Goal: Task Accomplishment & Management: Manage account settings

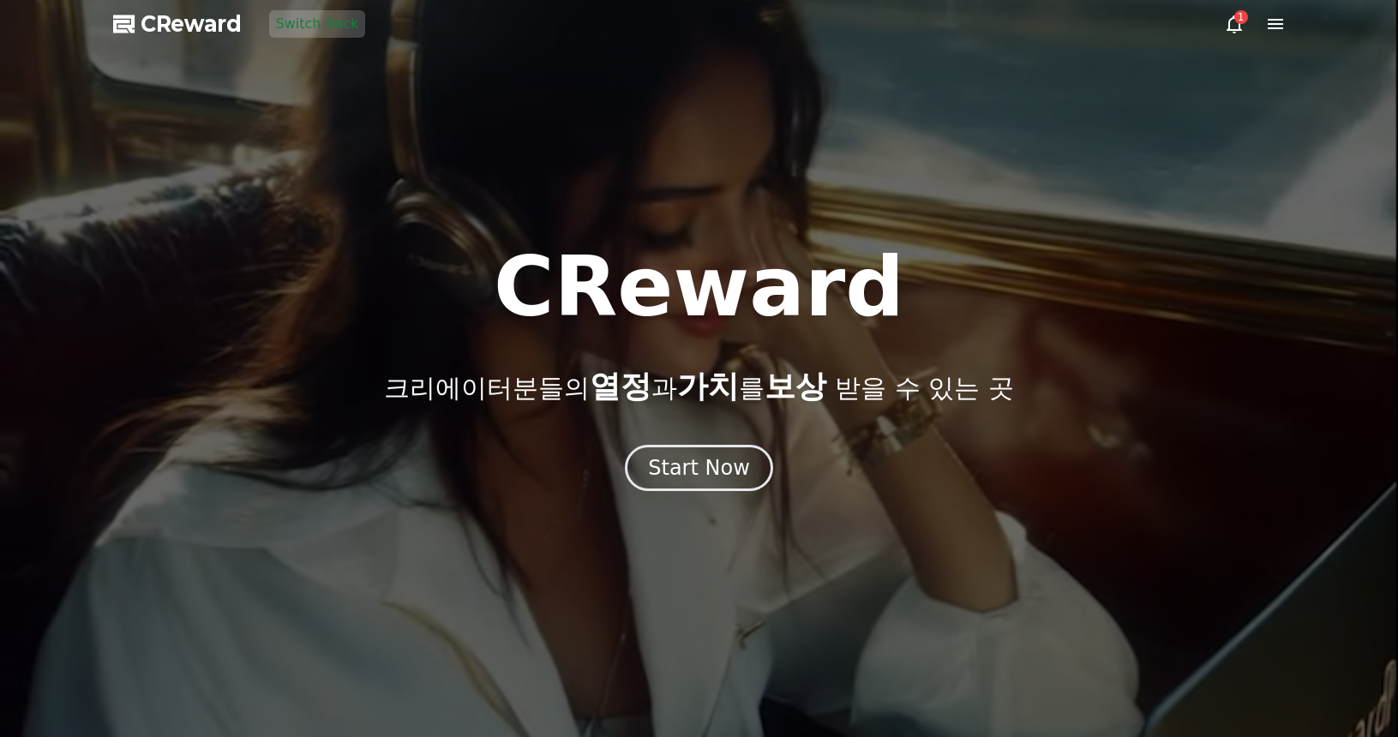
click at [739, 439] on div "CReward 크리에이터분들의 열정 과 가치 를 보상 받을 수 있는 곳 Start Now" at bounding box center [699, 368] width 1398 height 245
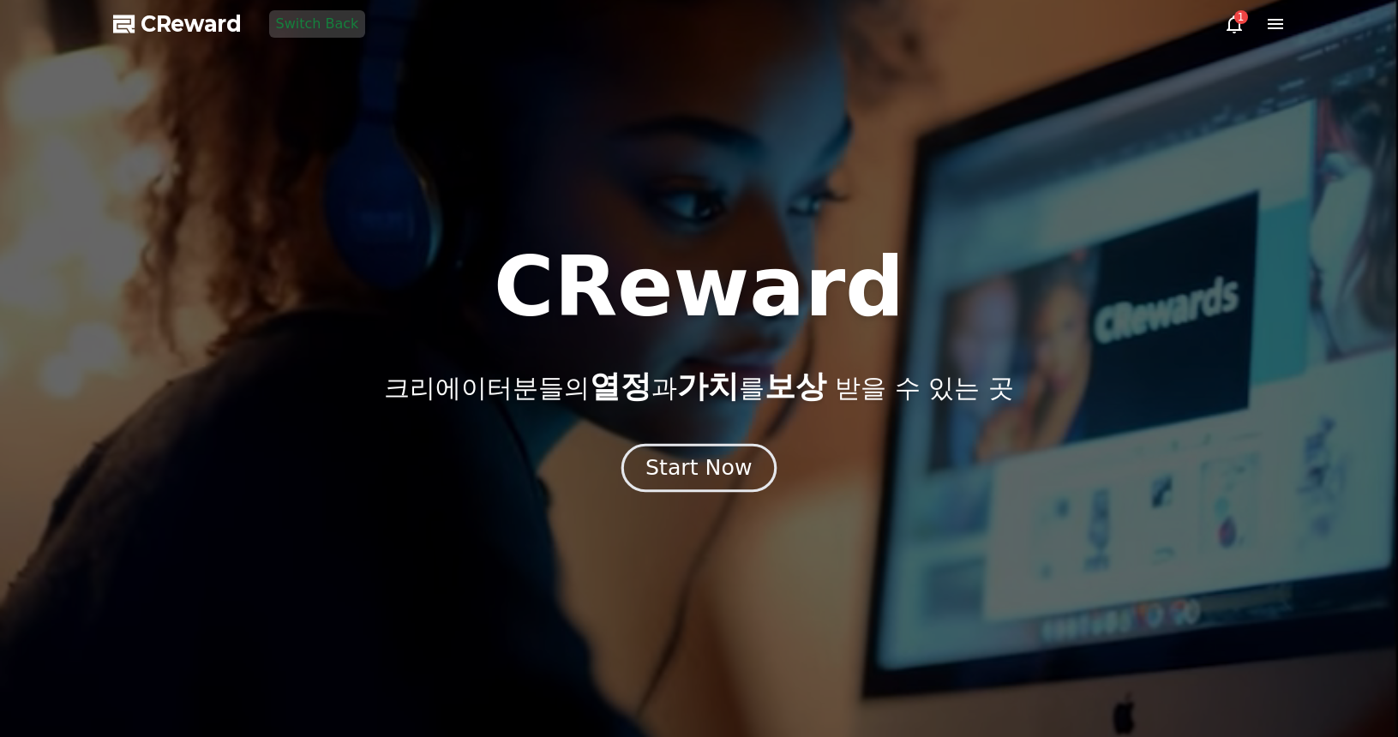
drag, startPoint x: 730, startPoint y: 458, endPoint x: 715, endPoint y: 453, distance: 15.5
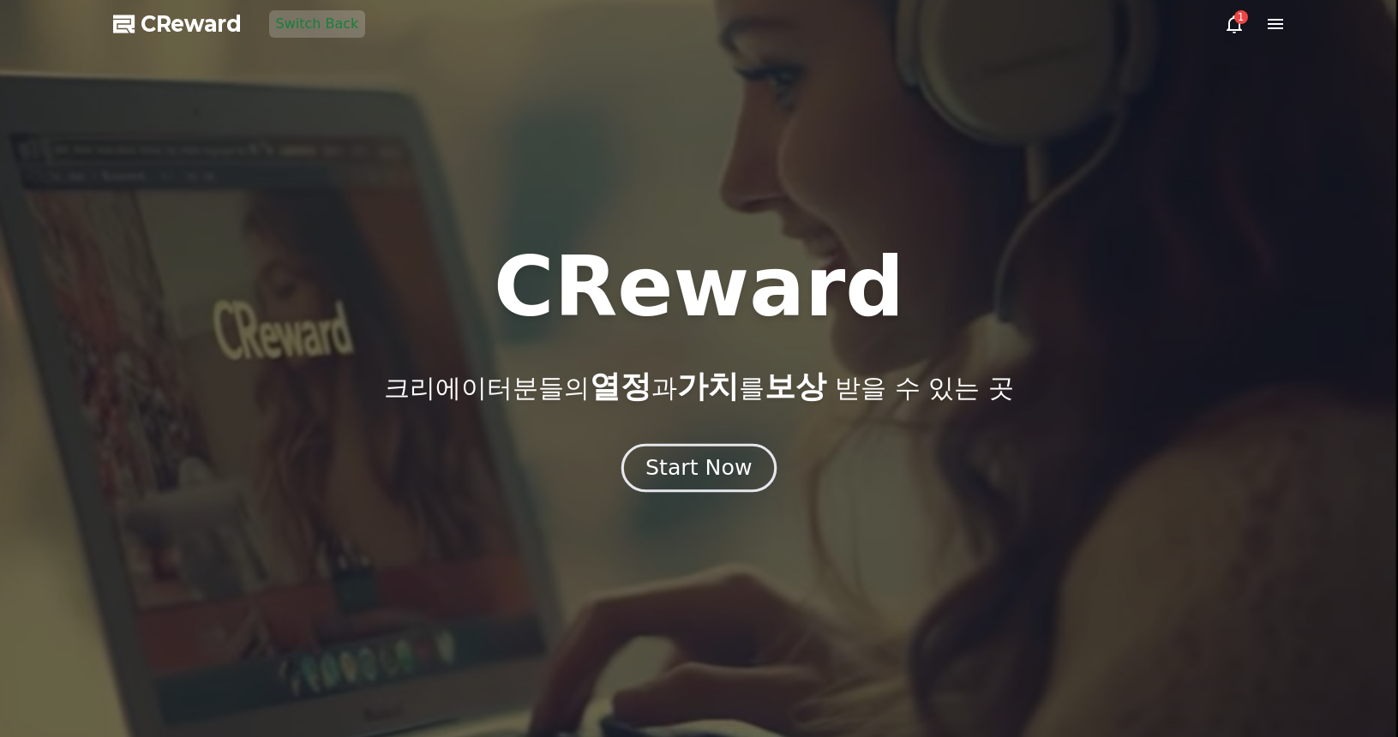
click at [729, 458] on div "Start Now" at bounding box center [699, 468] width 106 height 29
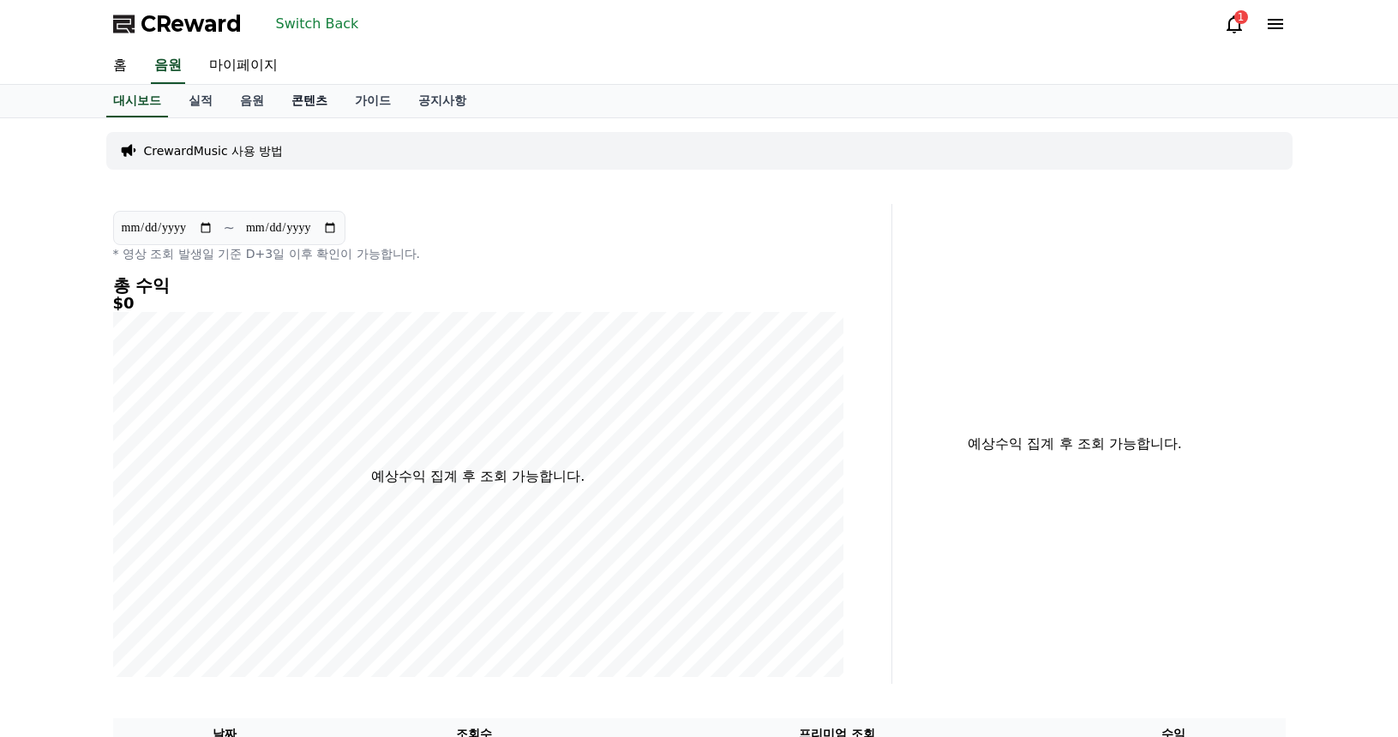
click at [317, 99] on link "콘텐츠" at bounding box center [309, 101] width 63 height 33
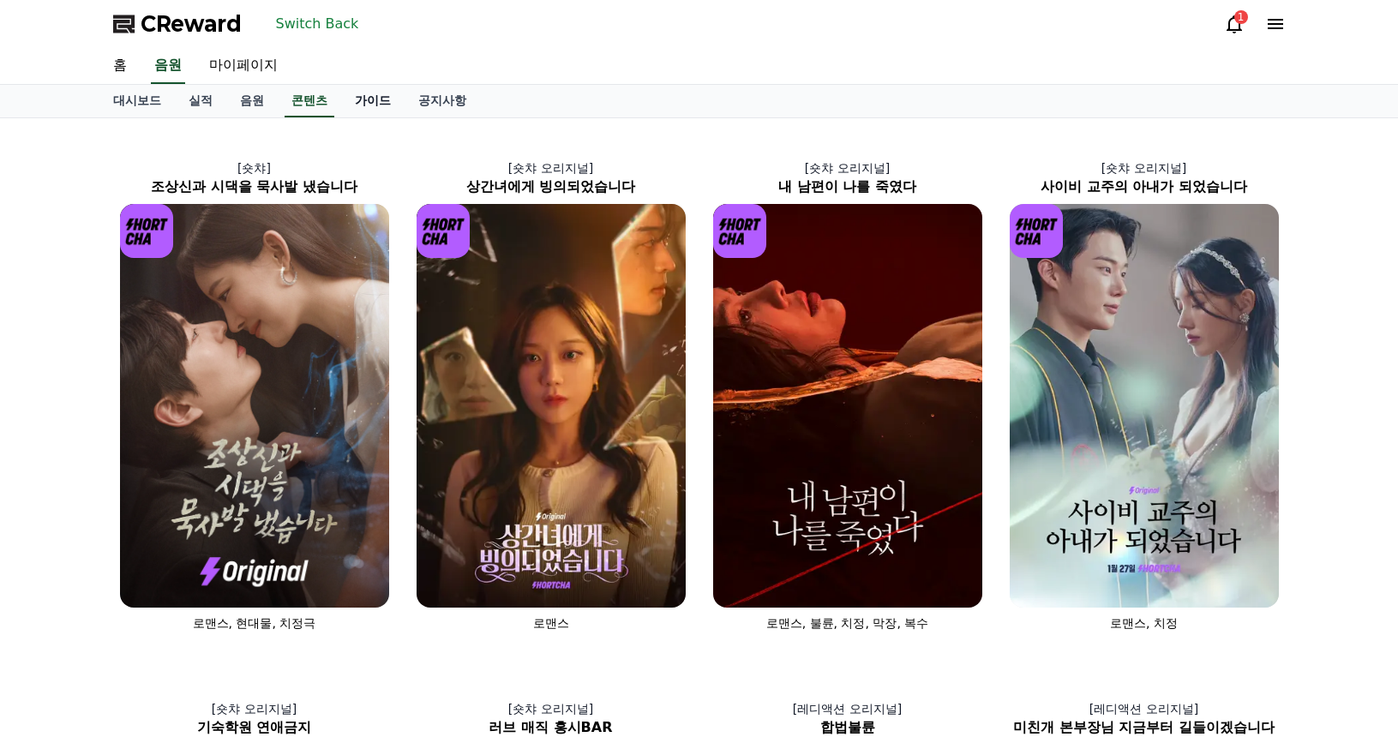
click at [363, 111] on link "가이드" at bounding box center [372, 101] width 63 height 33
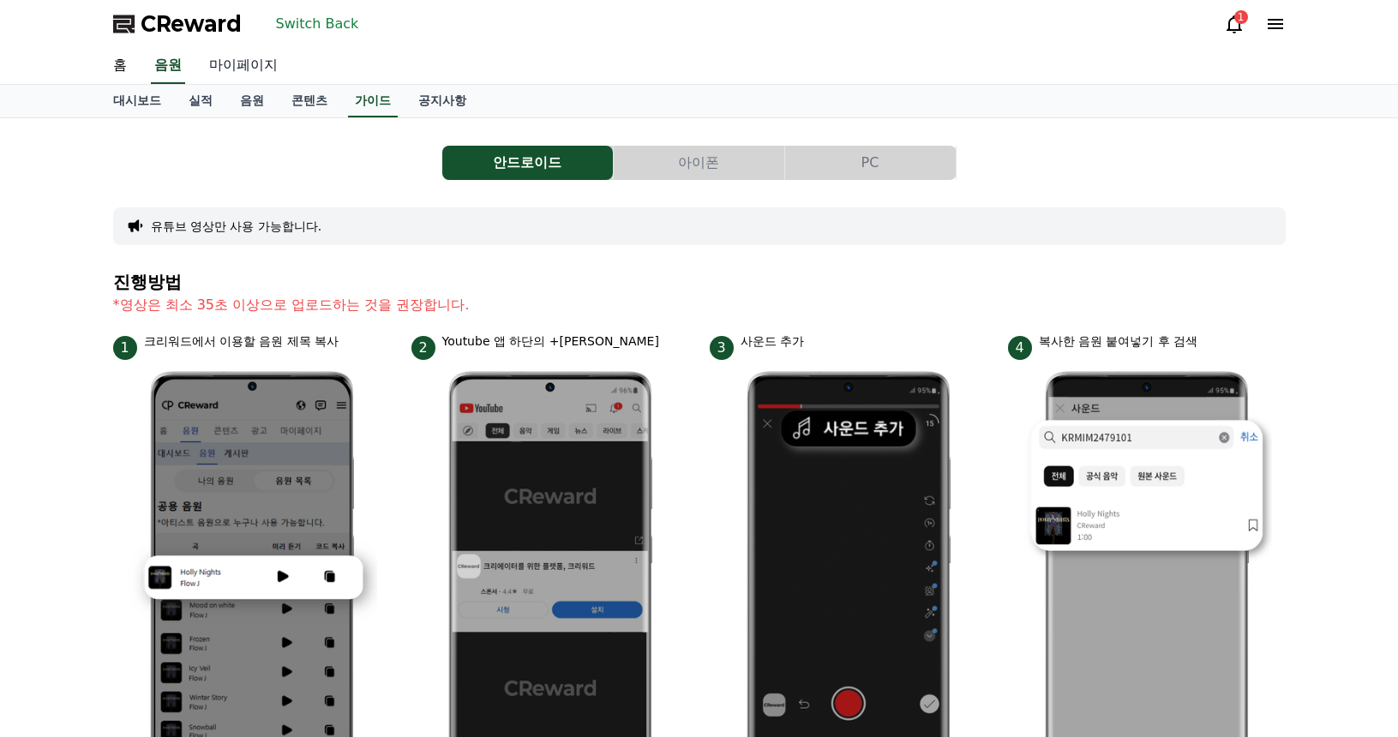
click at [247, 66] on link "마이페이지" at bounding box center [243, 66] width 96 height 36
select select "**********"
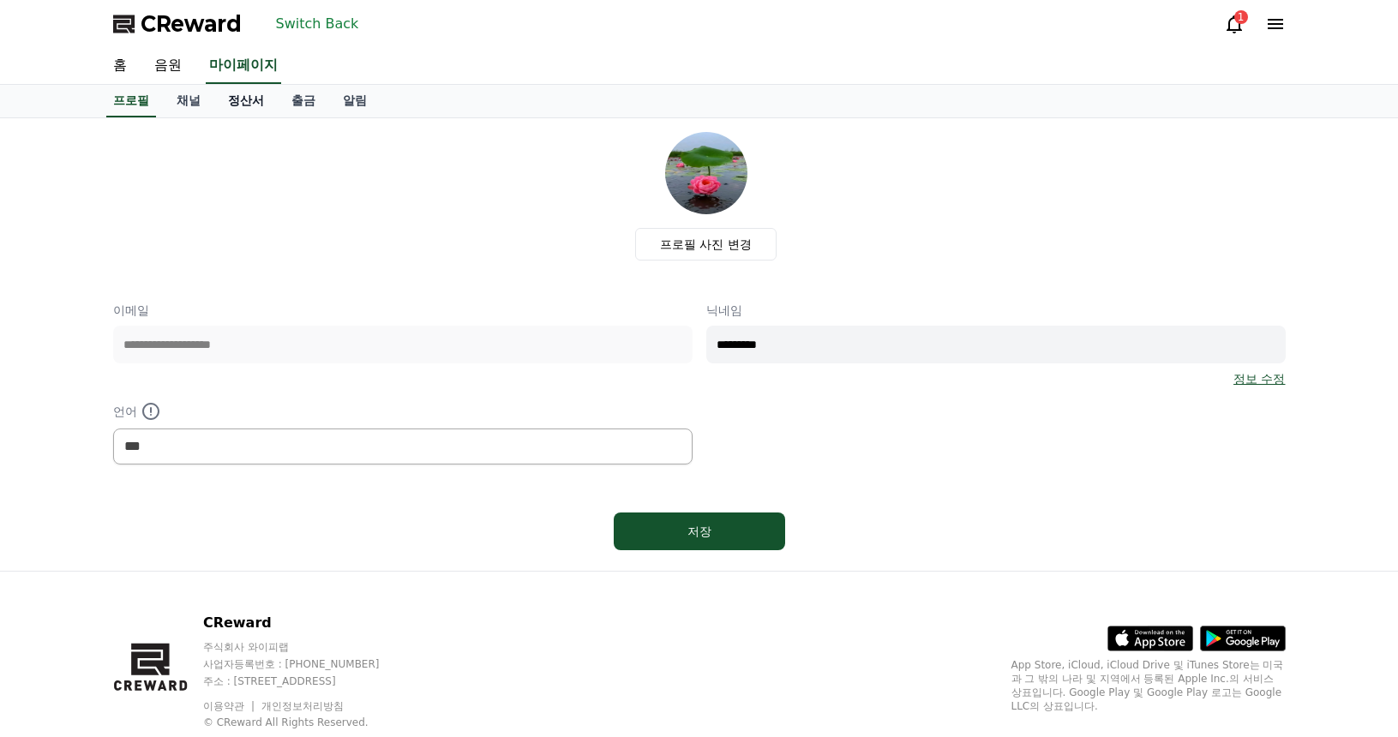
click at [253, 99] on link "정산서" at bounding box center [245, 101] width 63 height 33
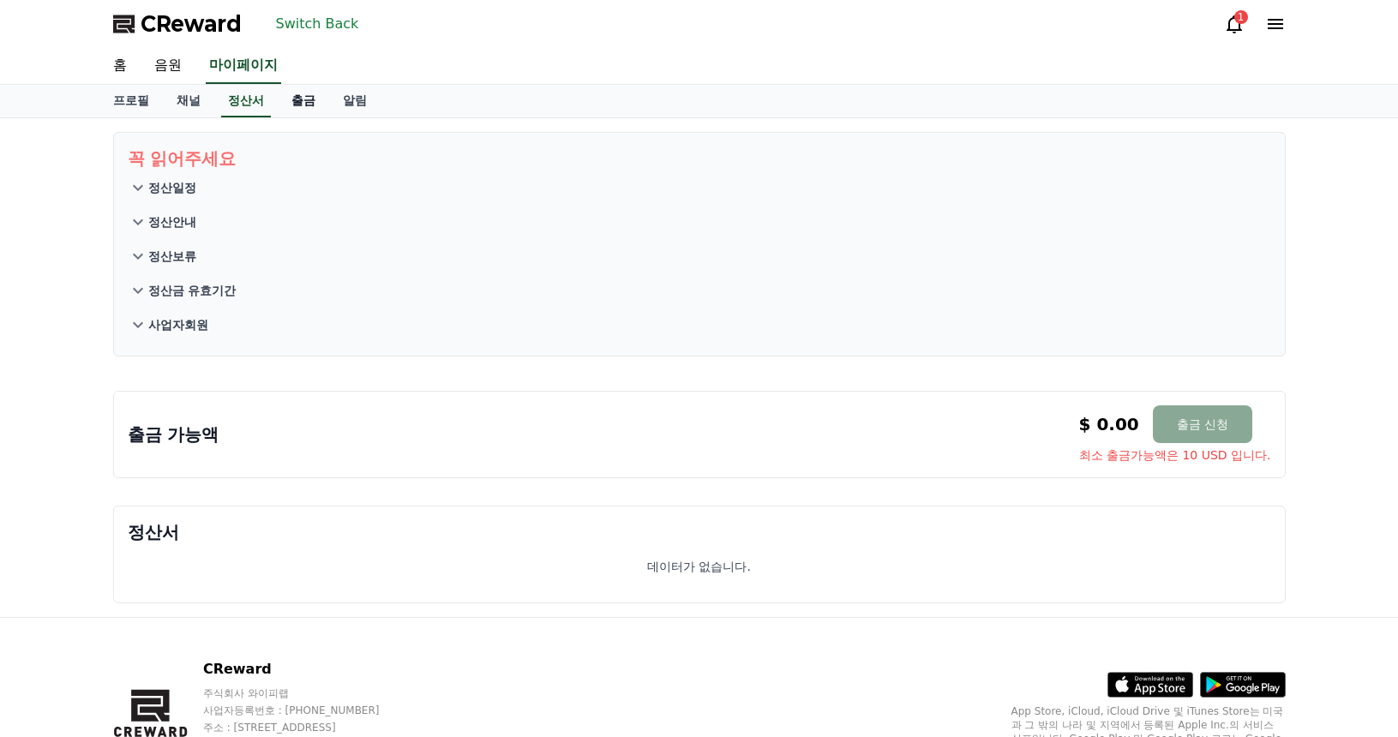
click at [303, 102] on link "출금" at bounding box center [303, 101] width 51 height 33
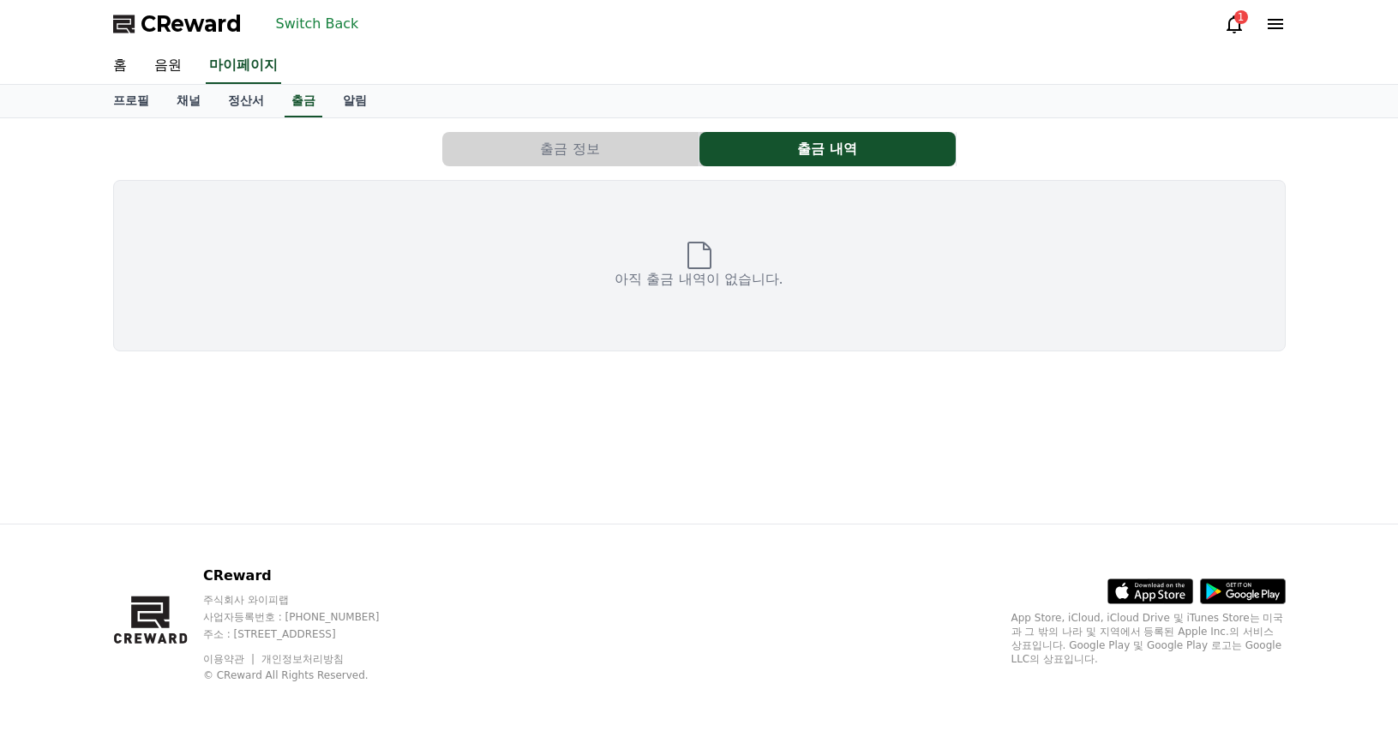
click at [567, 141] on button "출금 정보" at bounding box center [570, 149] width 256 height 34
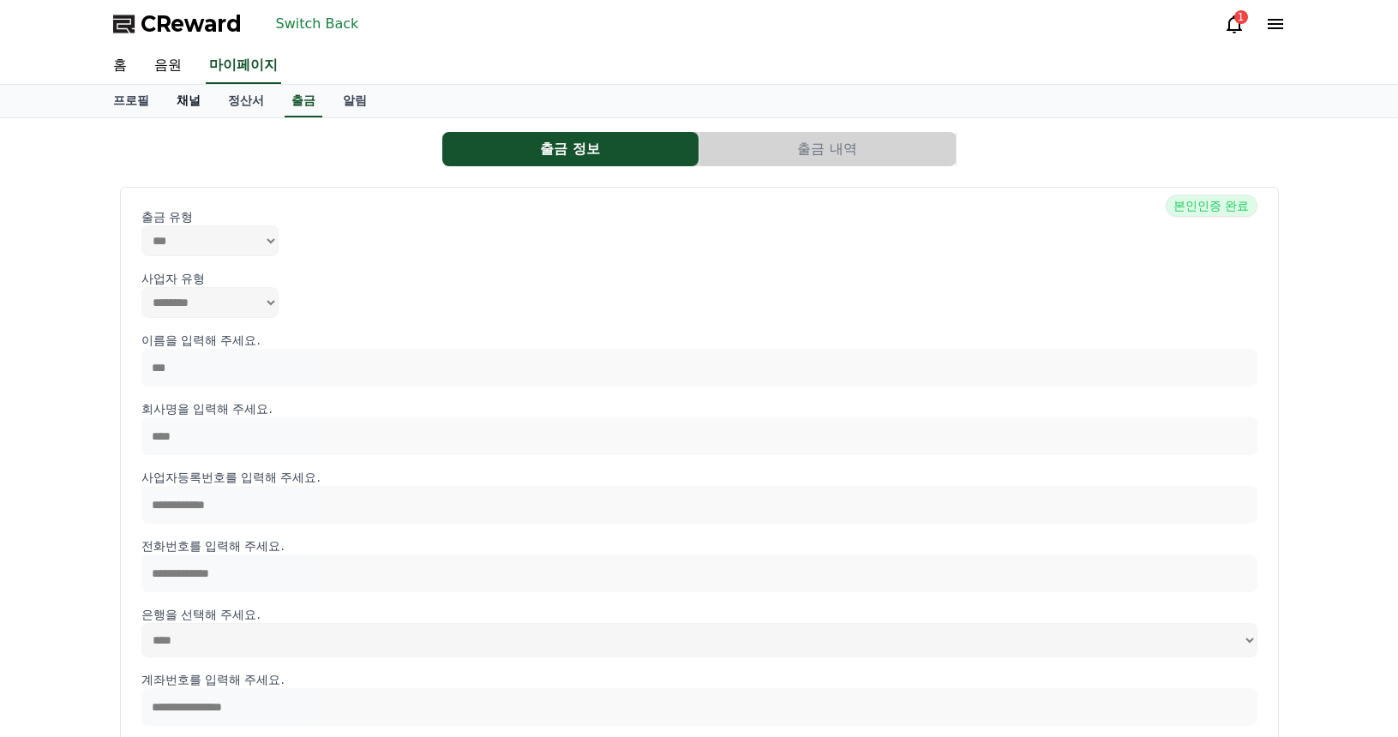
click at [206, 101] on link "채널" at bounding box center [188, 101] width 51 height 33
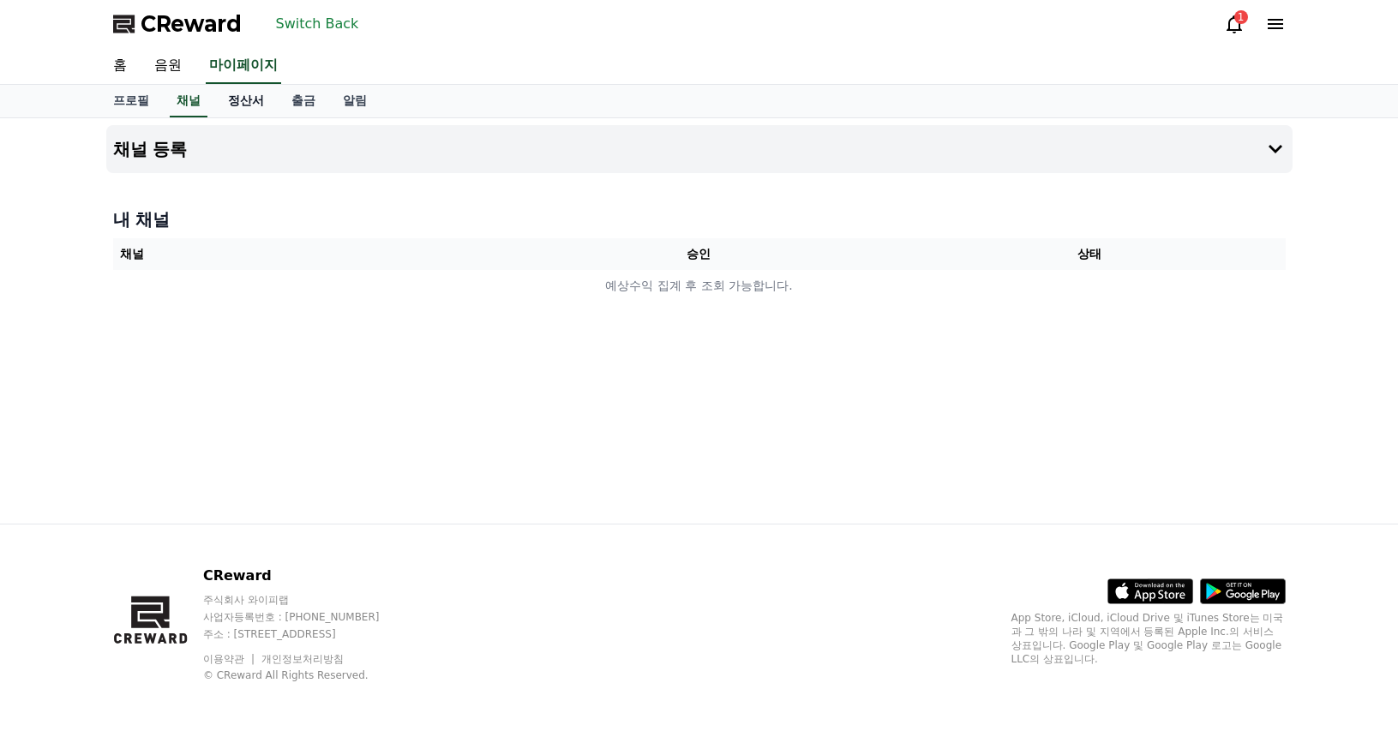
click at [233, 104] on link "정산서" at bounding box center [245, 101] width 63 height 33
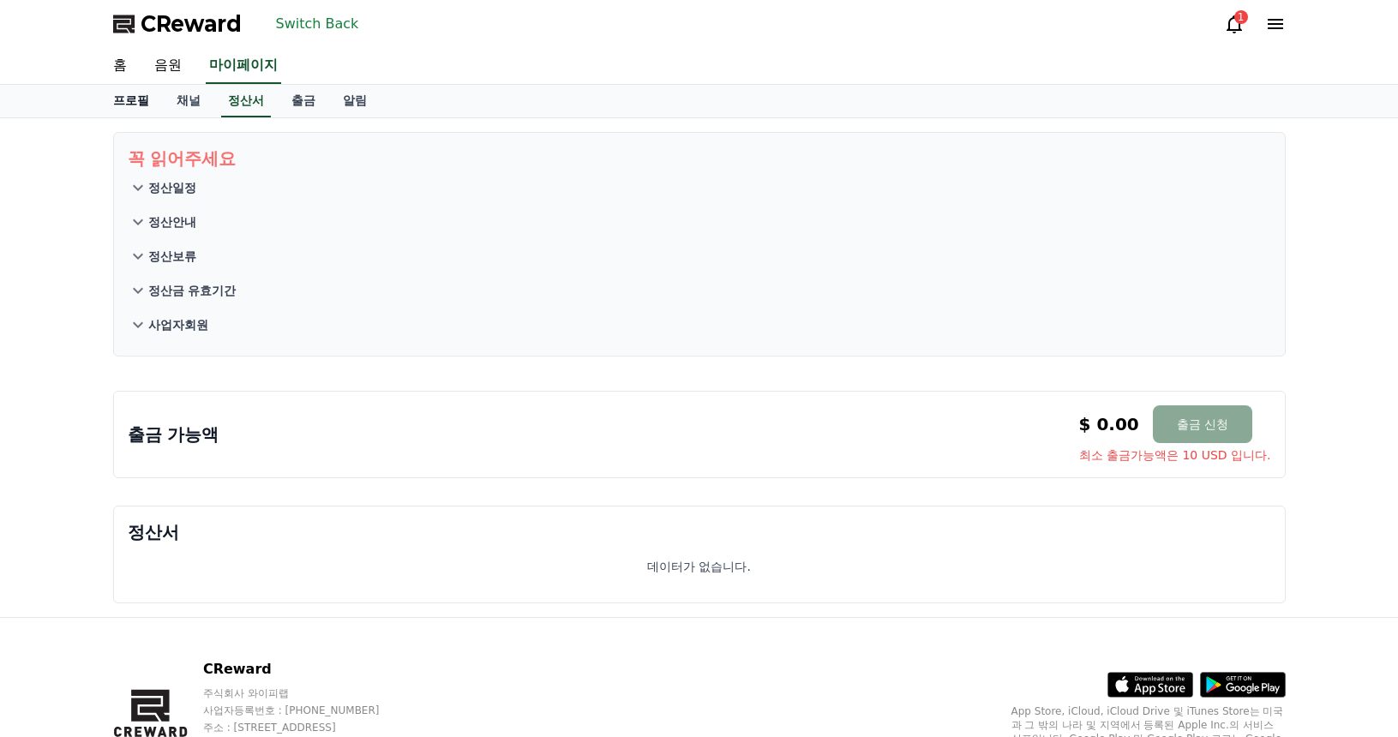
click at [122, 94] on link "프로필" at bounding box center [130, 101] width 63 height 33
select select "**********"
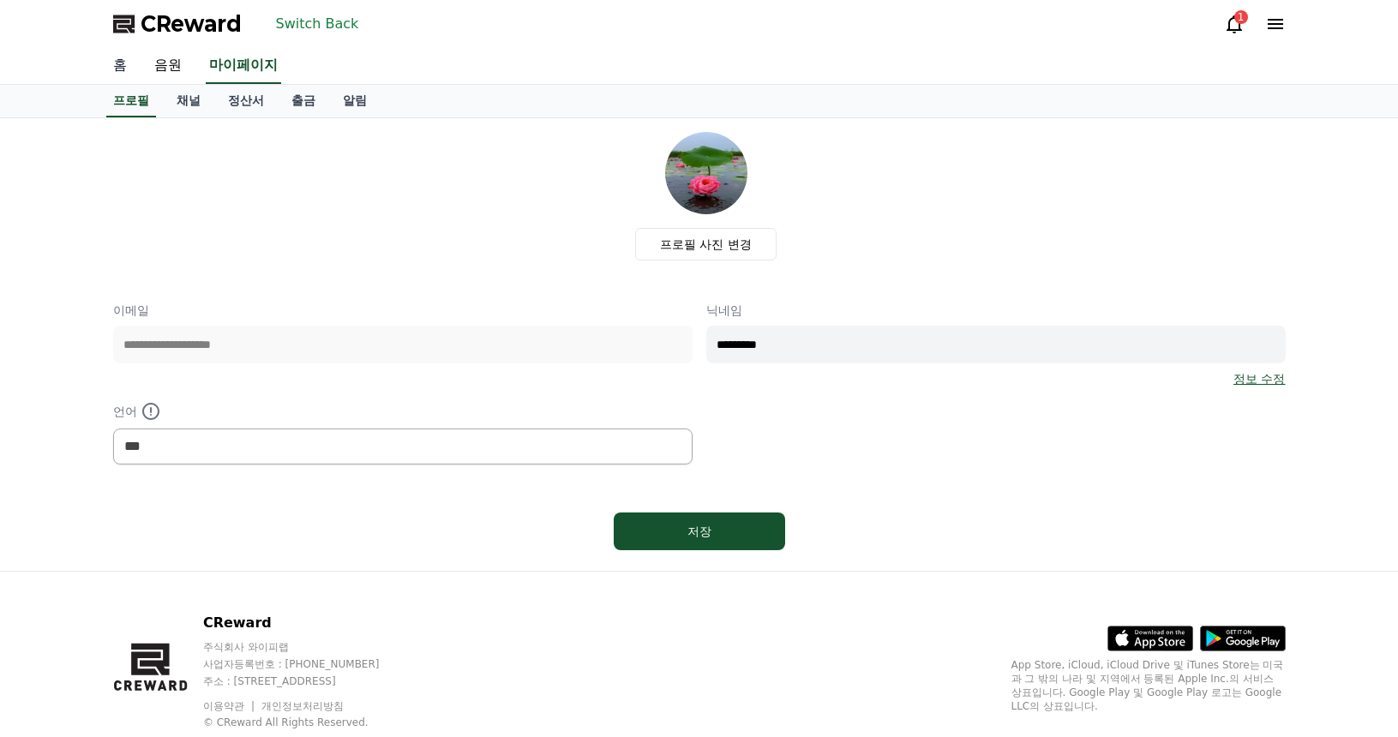
click at [126, 57] on link "홈" at bounding box center [119, 66] width 41 height 36
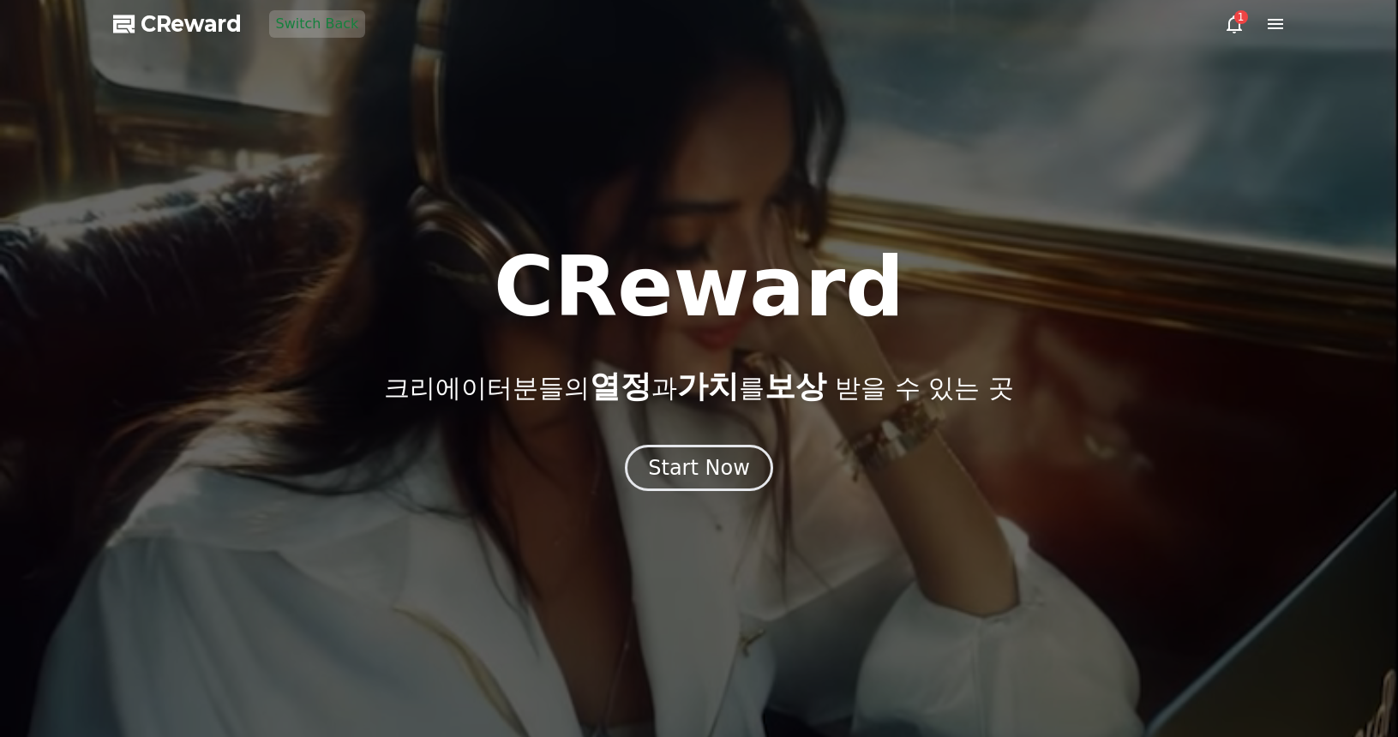
click at [298, 24] on button "Switch Back" at bounding box center [317, 23] width 97 height 27
